Goal: Task Accomplishment & Management: Use online tool/utility

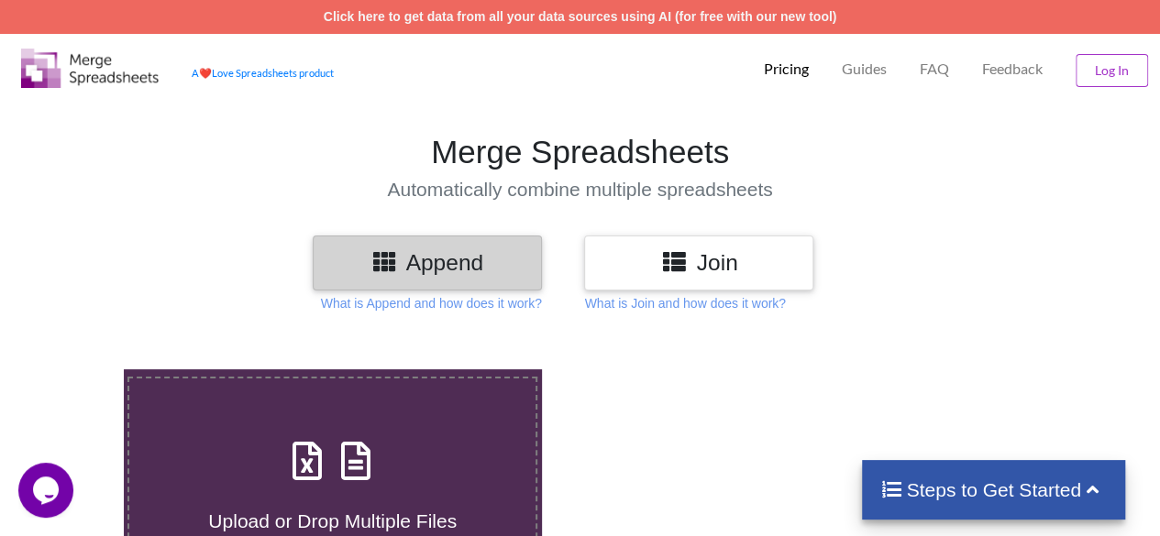
scroll to position [39, 0]
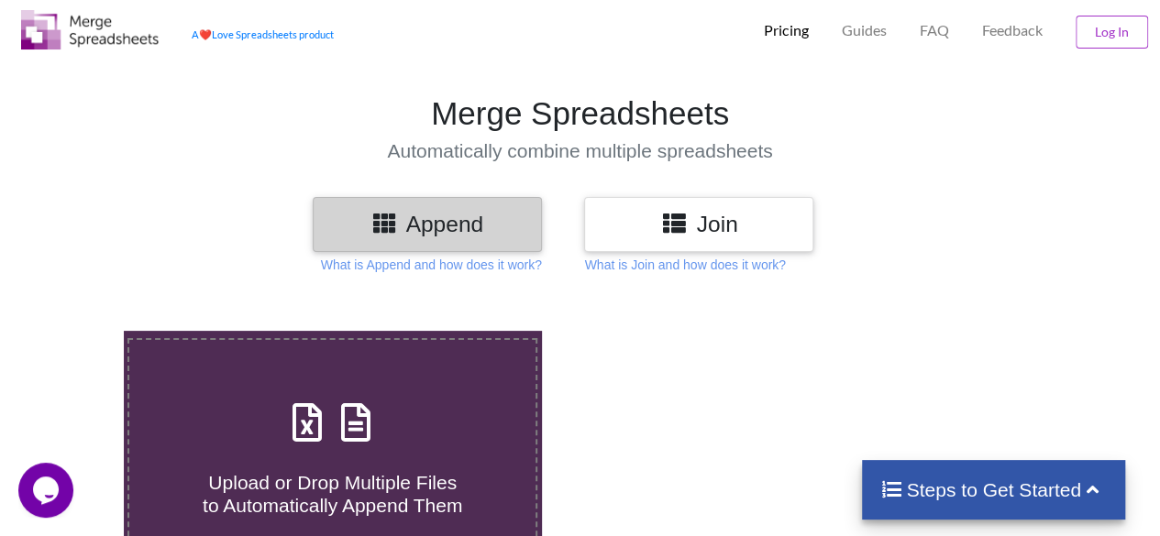
click at [981, 479] on h4 "Steps to Get Started" at bounding box center [993, 490] width 226 height 23
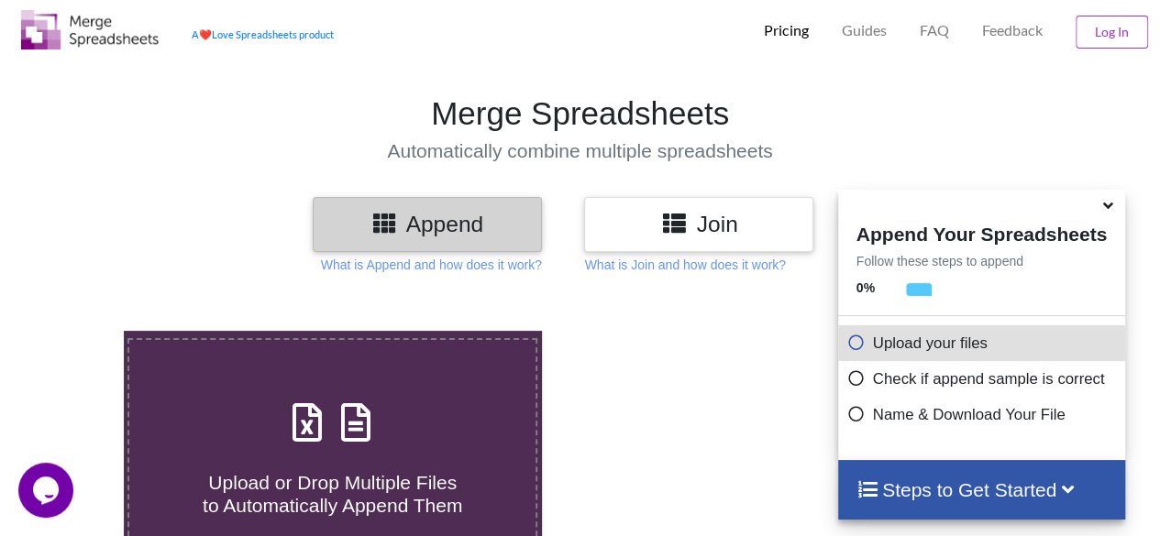
click at [944, 355] on p "Upload your files" at bounding box center [983, 343] width 273 height 23
click at [853, 347] on icon at bounding box center [856, 340] width 18 height 16
click at [896, 342] on p "Upload your files" at bounding box center [983, 343] width 273 height 23
click at [734, 357] on div at bounding box center [826, 481] width 495 height 301
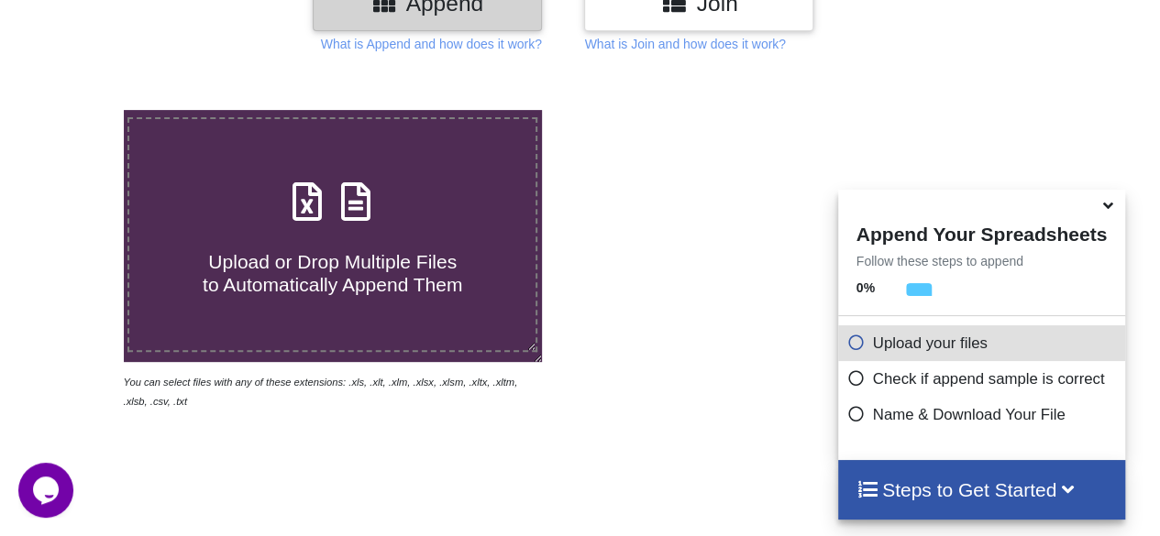
scroll to position [260, 0]
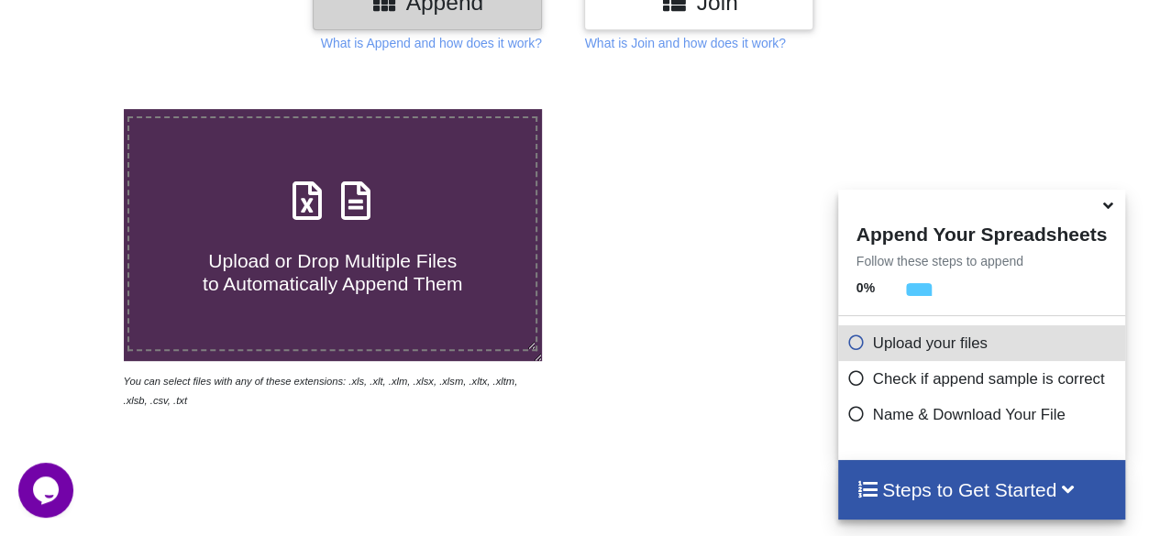
click at [424, 230] on h4 "Upload or Drop Multiple Files to Automatically Append Them" at bounding box center [332, 261] width 406 height 70
click at [76, 109] on input "Upload or Drop Multiple Files to Automatically Append Them" at bounding box center [76, 109] width 0 height 0
type input "C:\fakepath\Merged file.xls"
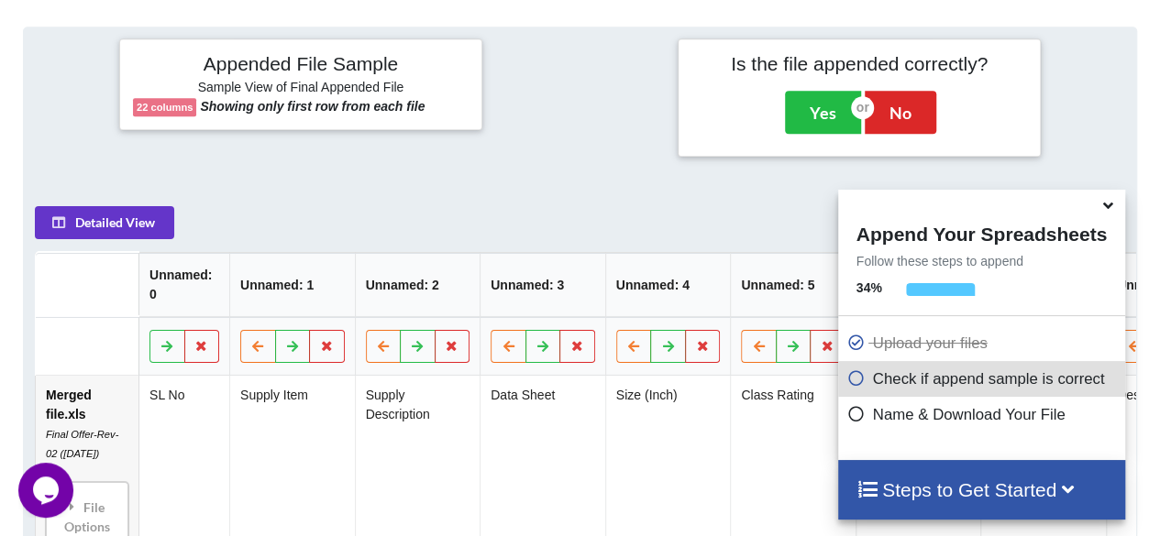
scroll to position [726, 0]
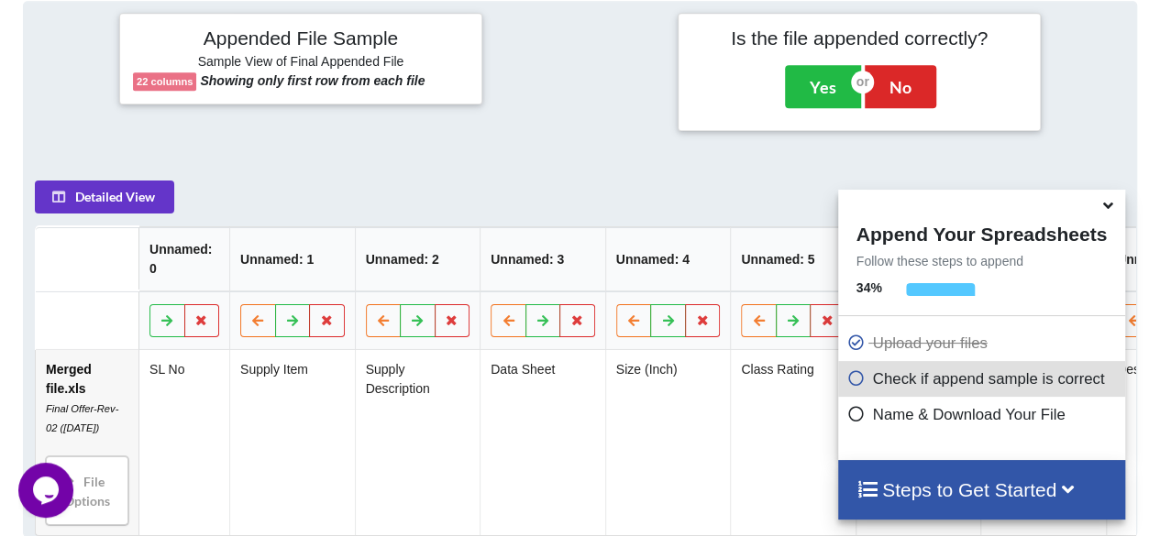
click at [1055, 160] on div "Appended File Sample Sample View of Final Appended File 22 columns Showing only…" at bounding box center [579, 269] width 1113 height 536
click at [1053, 475] on div "Steps to Get Started" at bounding box center [981, 490] width 287 height 60
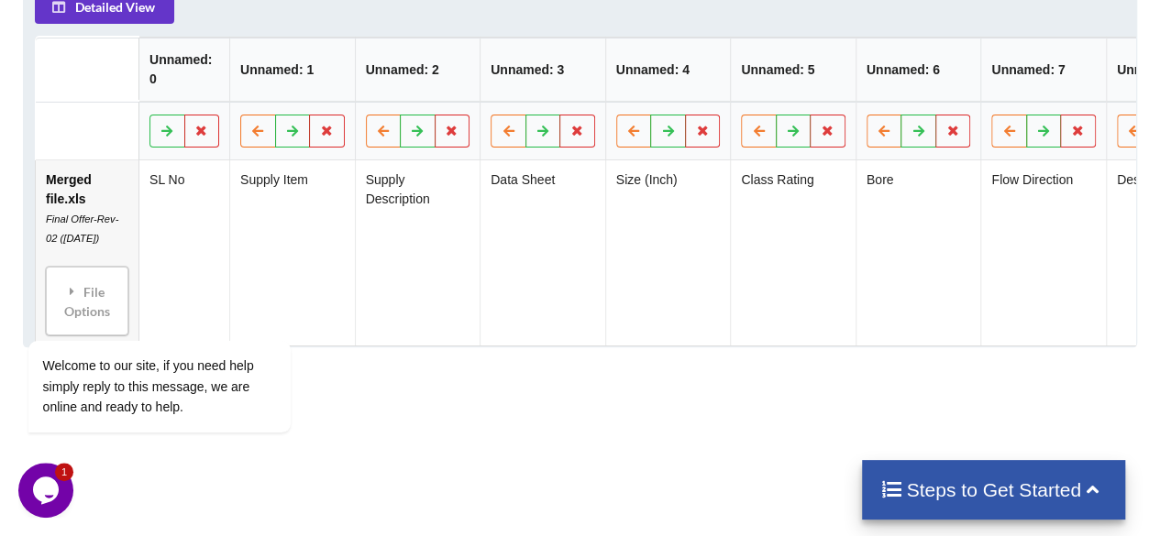
scroll to position [917, 0]
click at [206, 237] on div "Welcome to our site, if you need help simply reply to this message, we are onli…" at bounding box center [183, 310] width 330 height 279
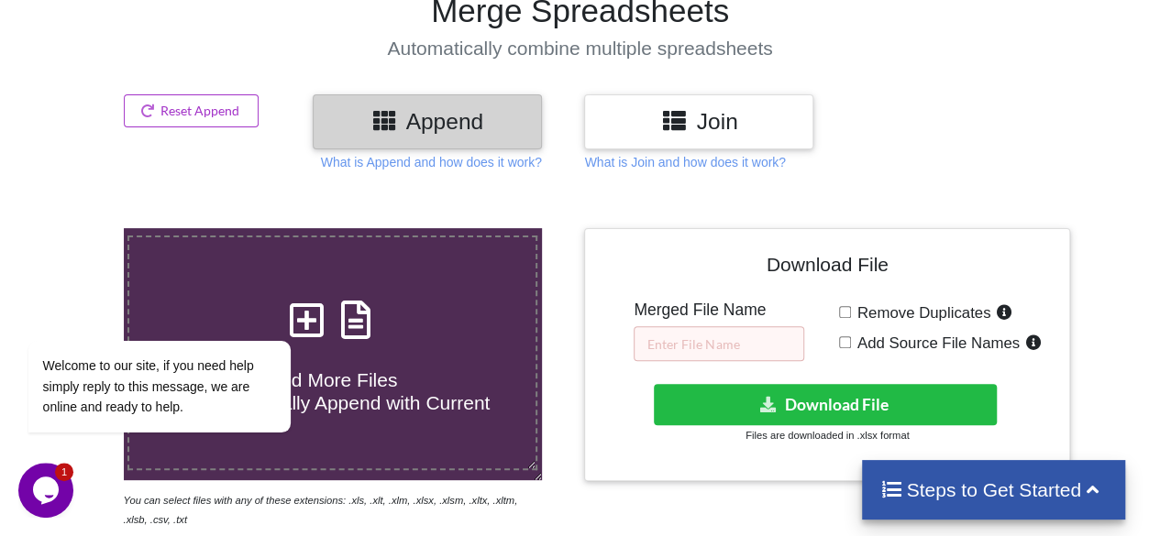
scroll to position [140, 0]
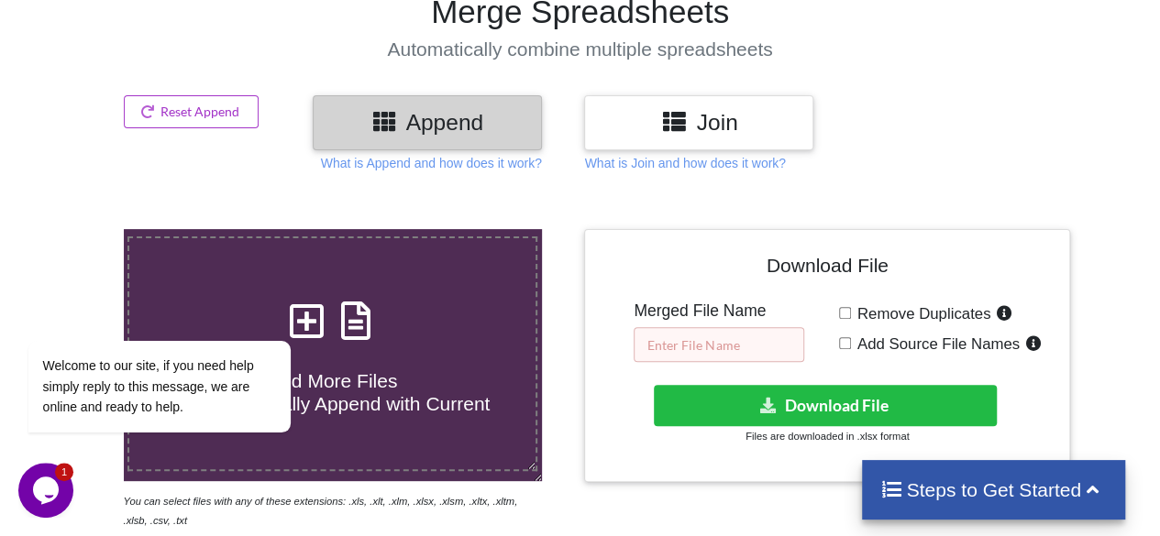
click at [733, 345] on input "text" at bounding box center [719, 344] width 171 height 35
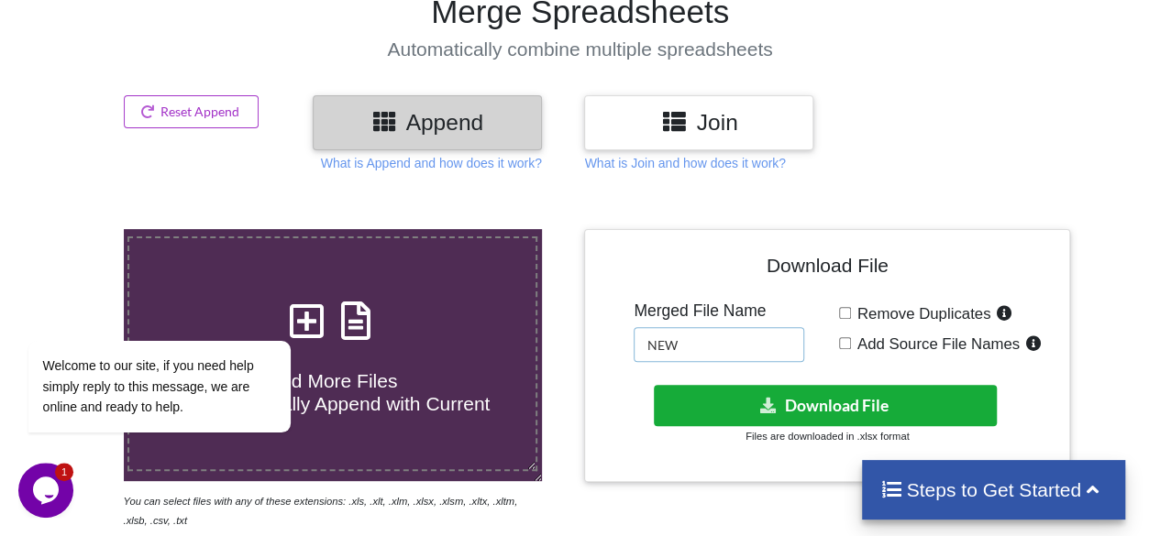
type input "NEW"
click at [754, 386] on button "Download File" at bounding box center [826, 405] width 344 height 41
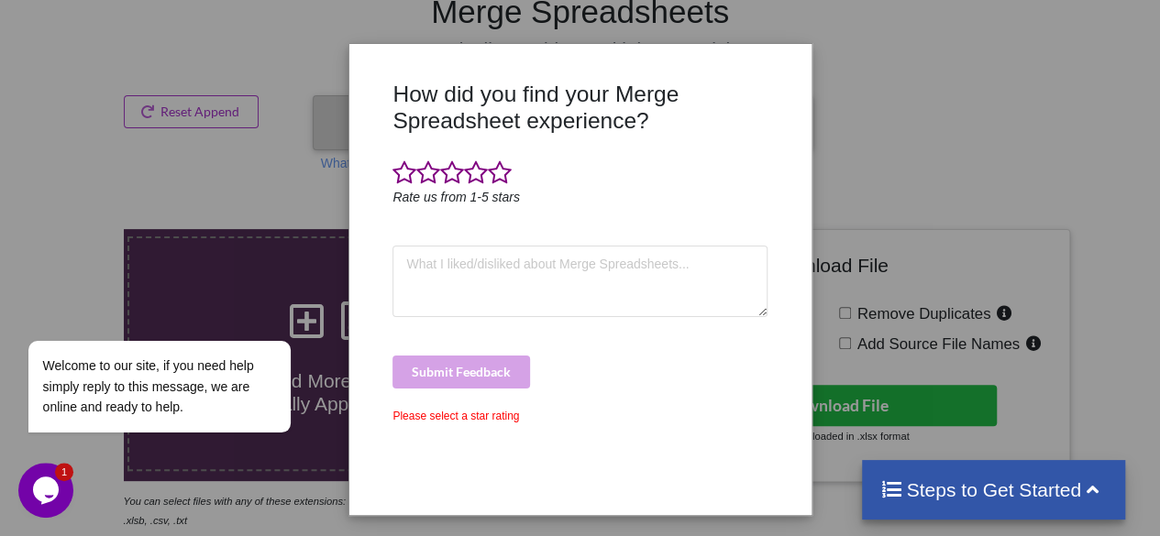
click at [875, 177] on div "How did you find your Merge Spreadsheet experience? Rate us from 1-5 stars Subm…" at bounding box center [580, 268] width 1160 height 536
click at [882, 107] on div "How did you find your Merge Spreadsheet experience? Rate us from 1-5 stars Subm…" at bounding box center [580, 268] width 1160 height 536
click at [915, 135] on div "How did you find your Merge Spreadsheet experience? Rate us from 1-5 stars Subm…" at bounding box center [580, 268] width 1160 height 536
click at [942, 158] on div "How did you find your Merge Spreadsheet experience? Rate us from 1-5 stars Subm…" at bounding box center [580, 268] width 1160 height 536
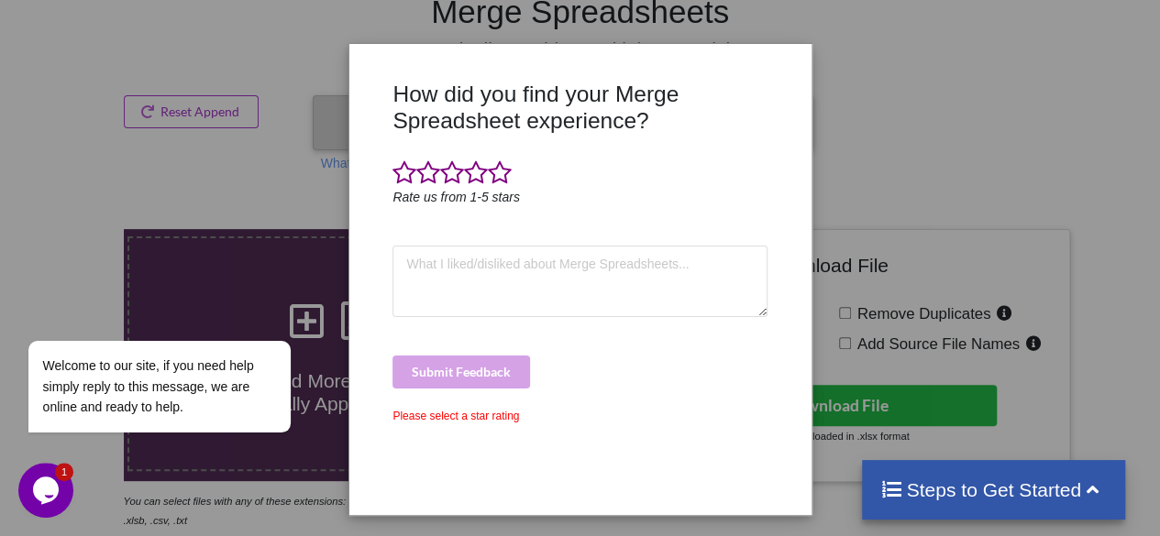
click at [890, 171] on div "How did you find your Merge Spreadsheet experience? Rate us from 1-5 stars Subm…" at bounding box center [580, 268] width 1160 height 536
click at [876, 141] on div "How did you find your Merge Spreadsheet experience? Rate us from 1-5 stars Subm…" at bounding box center [580, 268] width 1160 height 536
